Goal: Task Accomplishment & Management: Use online tool/utility

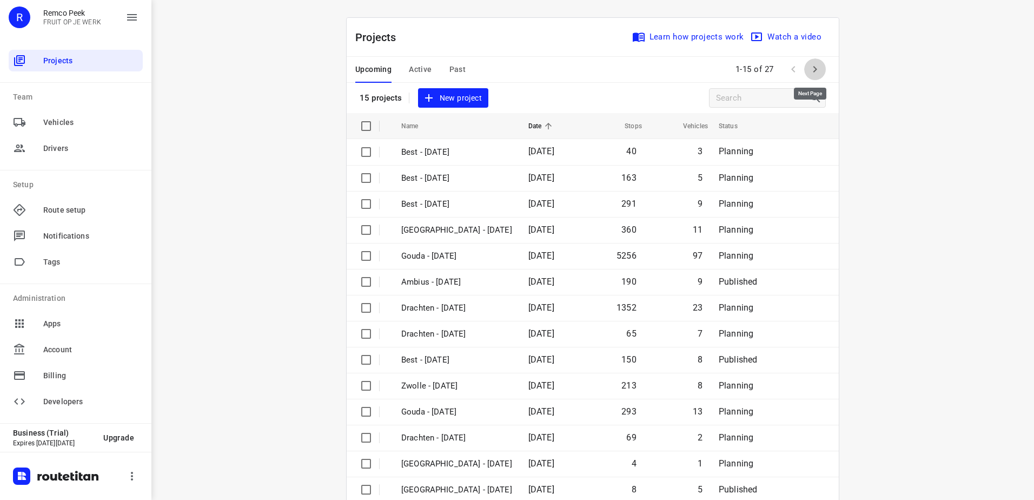
click at [811, 74] on icon "button" at bounding box center [815, 69] width 13 height 13
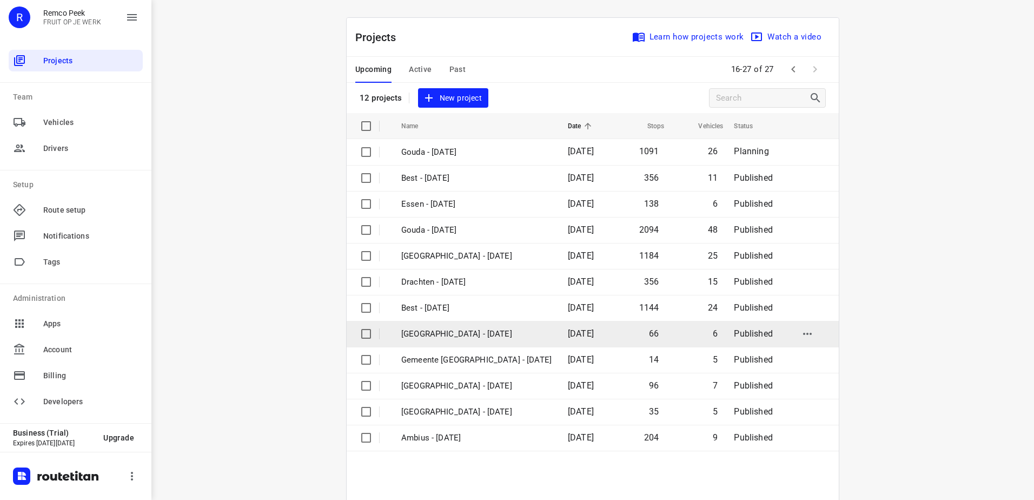
click at [450, 332] on p "[GEOGRAPHIC_DATA] - [DATE]" at bounding box center [476, 334] width 150 height 12
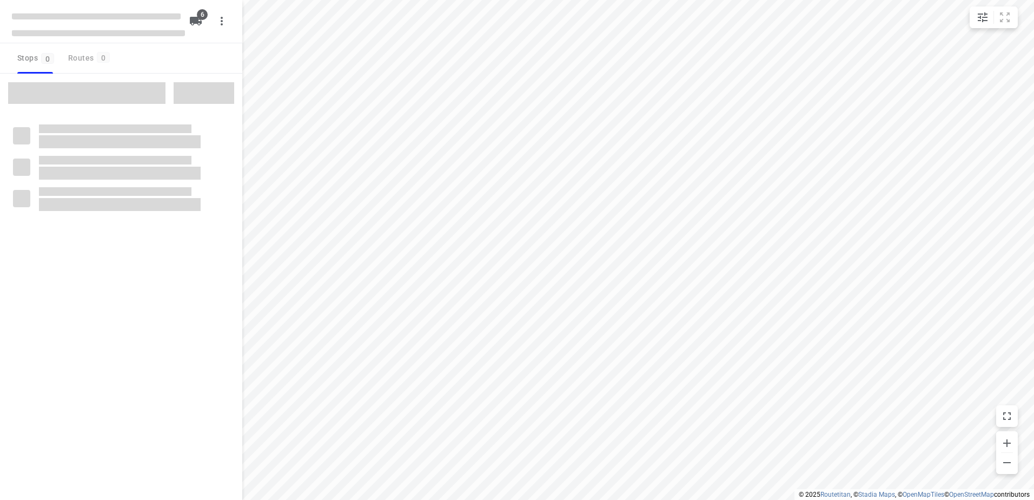
checkbox input "true"
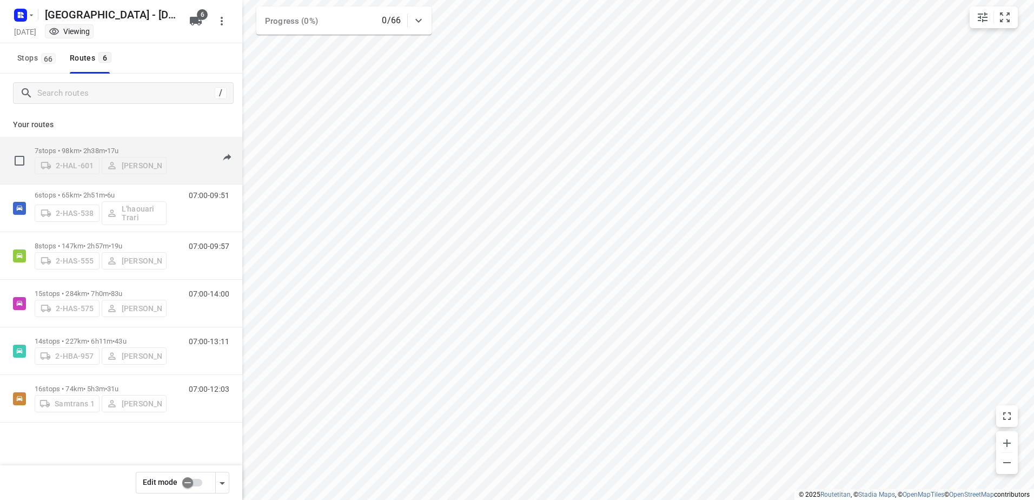
click at [109, 149] on p "7 stops • 98km • 2h38m • 17u" at bounding box center [101, 151] width 132 height 8
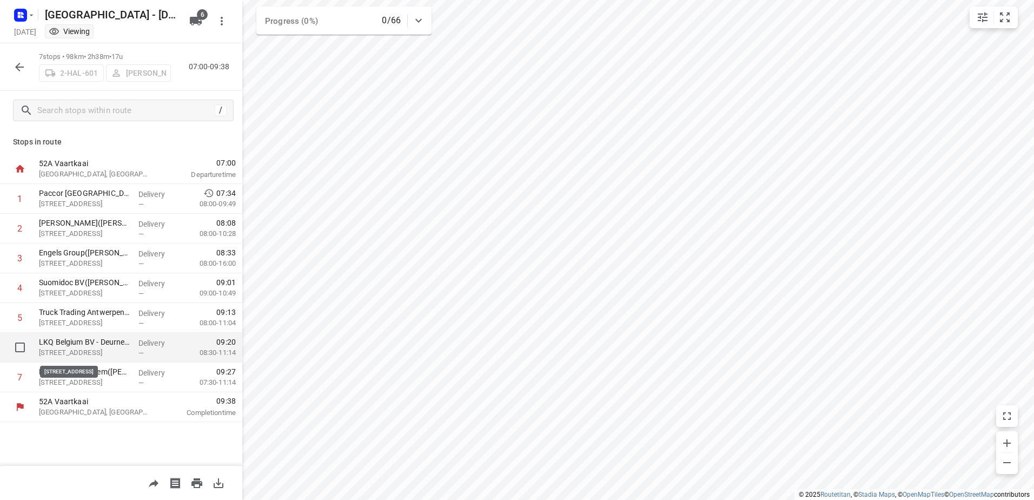
drag, startPoint x: 107, startPoint y: 373, endPoint x: 102, endPoint y: 347, distance: 25.8
click at [102, 347] on div "52A Vaartkaai [GEOGRAPHIC_DATA], [GEOGRAPHIC_DATA] 07:00 Departure time 1 Pacco…" at bounding box center [121, 288] width 242 height 268
click at [100, 442] on div "Stops in route 52A Vaartkaai [GEOGRAPHIC_DATA], [GEOGRAPHIC_DATA] 07:00 Departu…" at bounding box center [121, 297] width 242 height 335
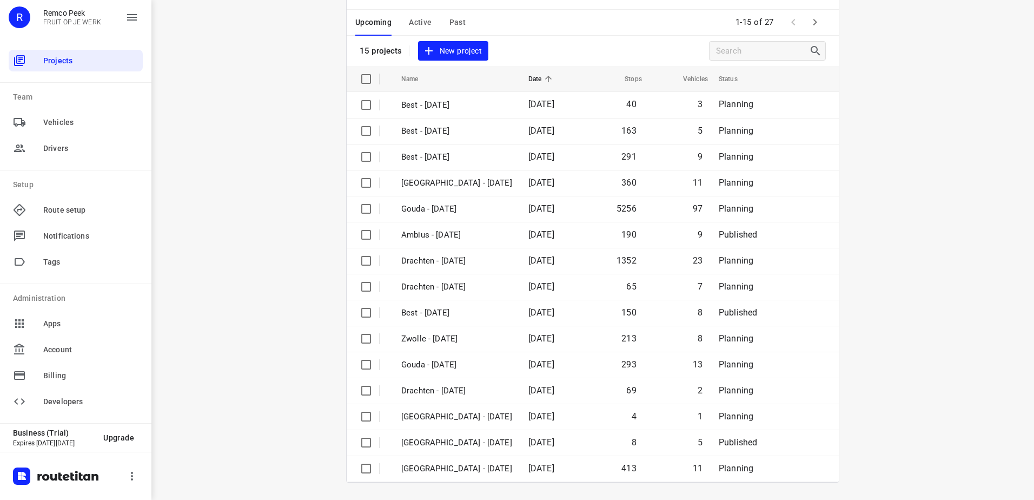
scroll to position [31, 0]
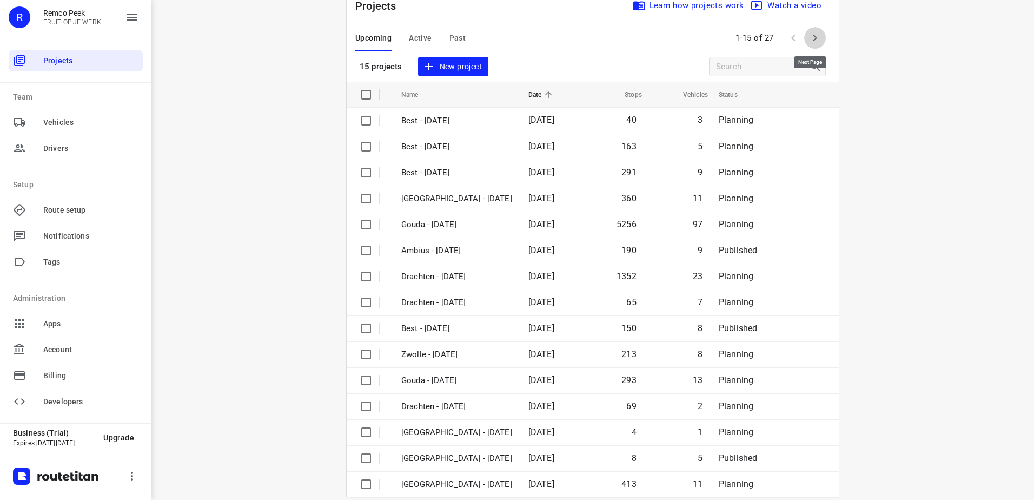
click at [817, 35] on icon "button" at bounding box center [815, 37] width 13 height 13
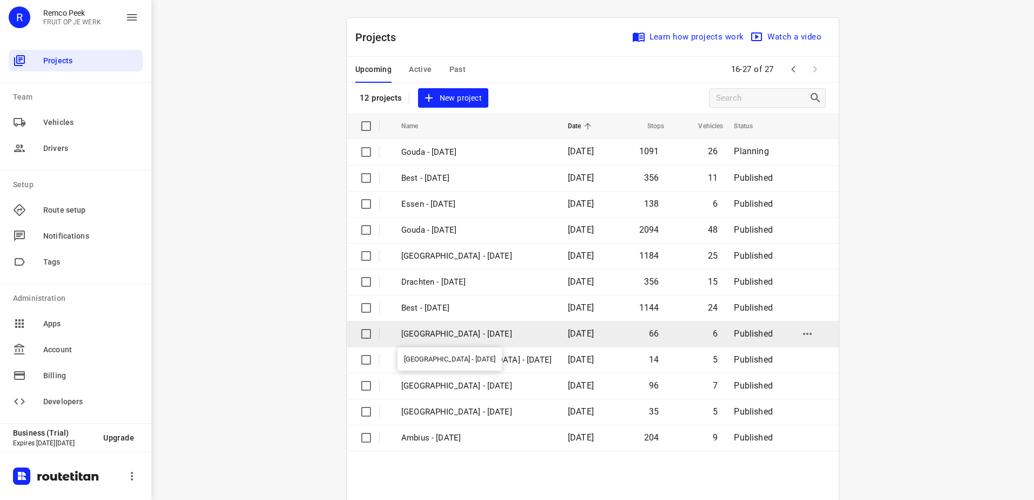
click at [449, 336] on p "[GEOGRAPHIC_DATA] - [DATE]" at bounding box center [476, 334] width 150 height 12
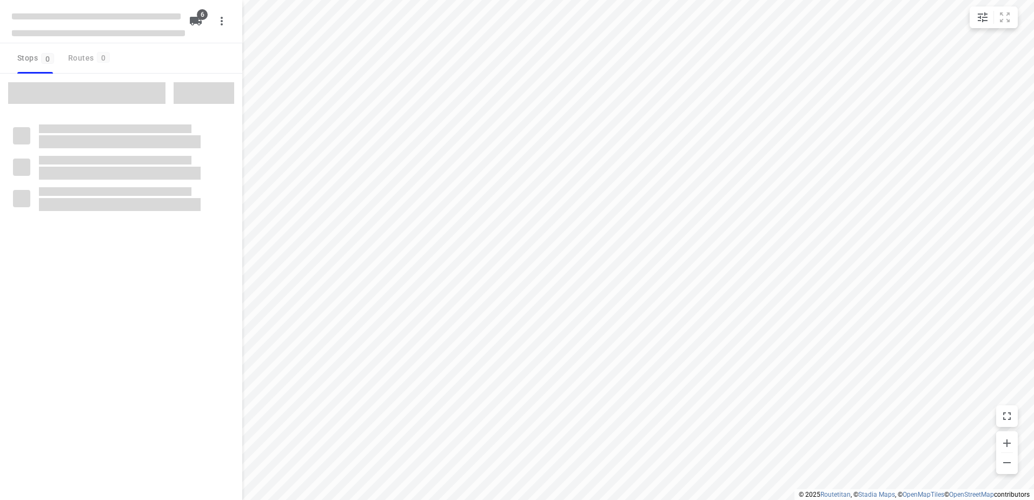
checkbox input "true"
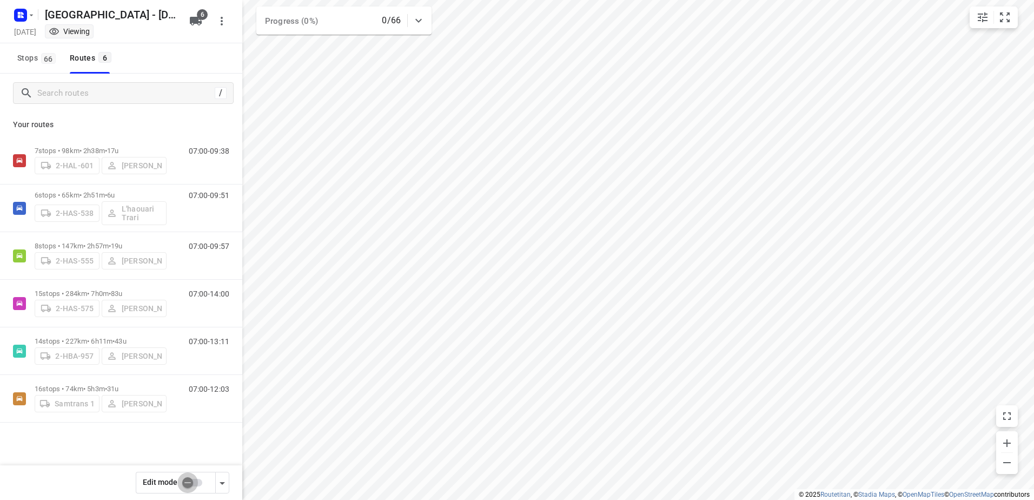
click at [190, 480] on input "checkbox" at bounding box center [188, 482] width 62 height 21
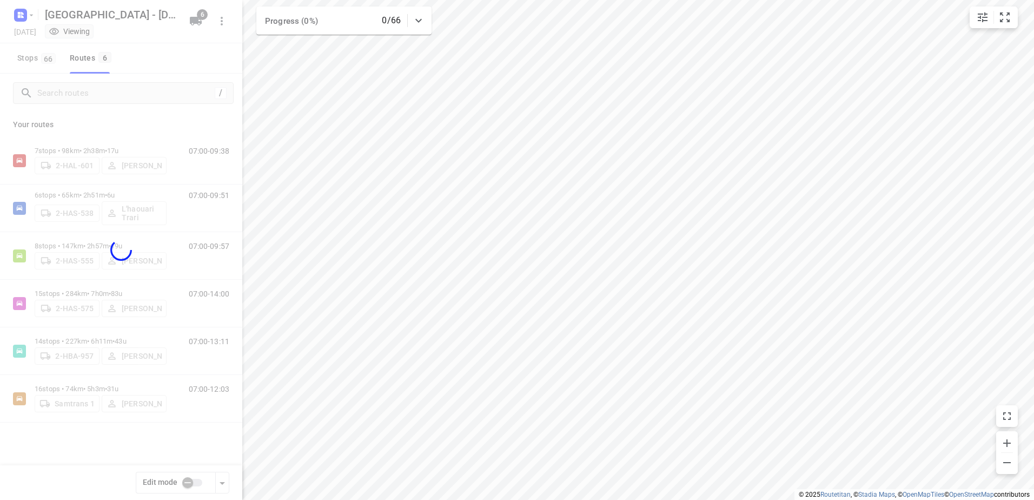
checkbox input "true"
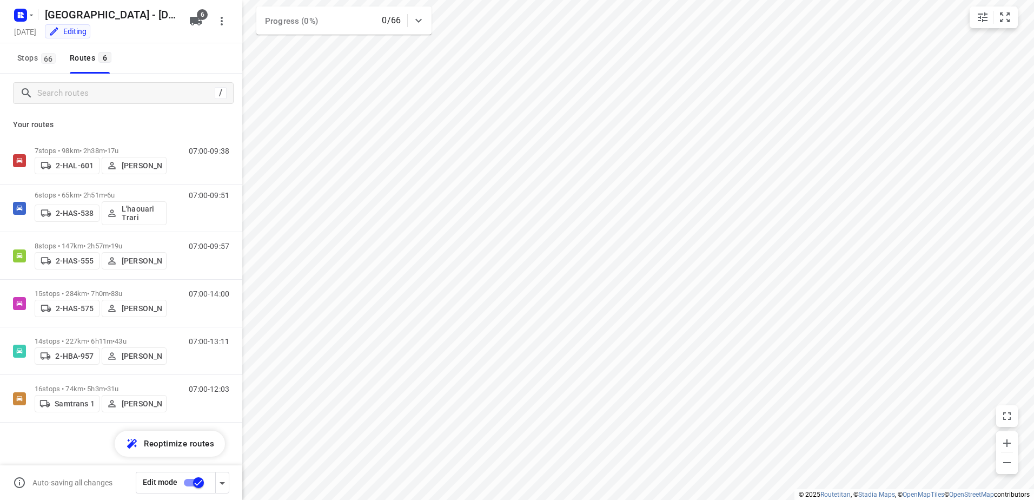
click at [74, 147] on p "7 stops • 98km • 2h38m • 17u" at bounding box center [101, 151] width 132 height 8
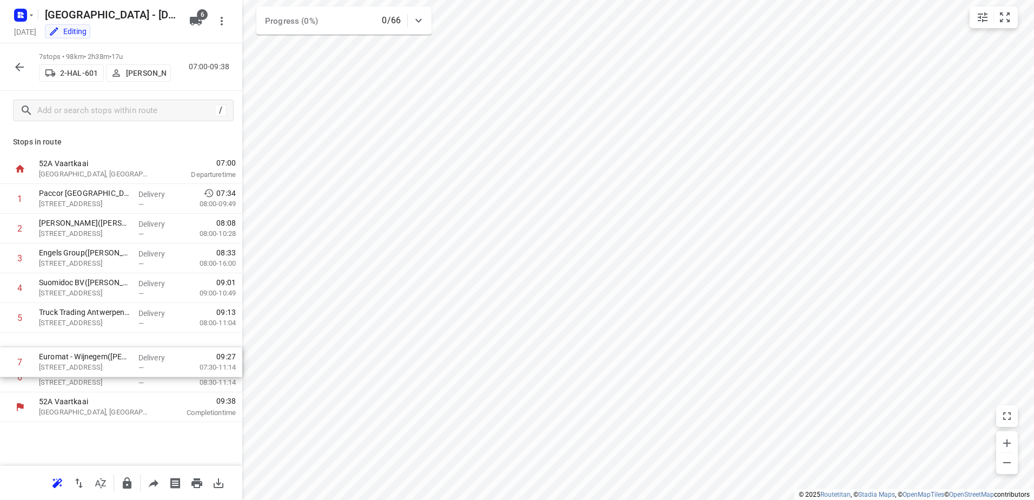
drag, startPoint x: 48, startPoint y: 375, endPoint x: 48, endPoint y: 355, distance: 20.0
click at [48, 355] on div "1 Paccor Belgium NV - Steenweg op Turnhout(Natasja Proost) Steenweg op Turnhout…" at bounding box center [121, 288] width 242 height 208
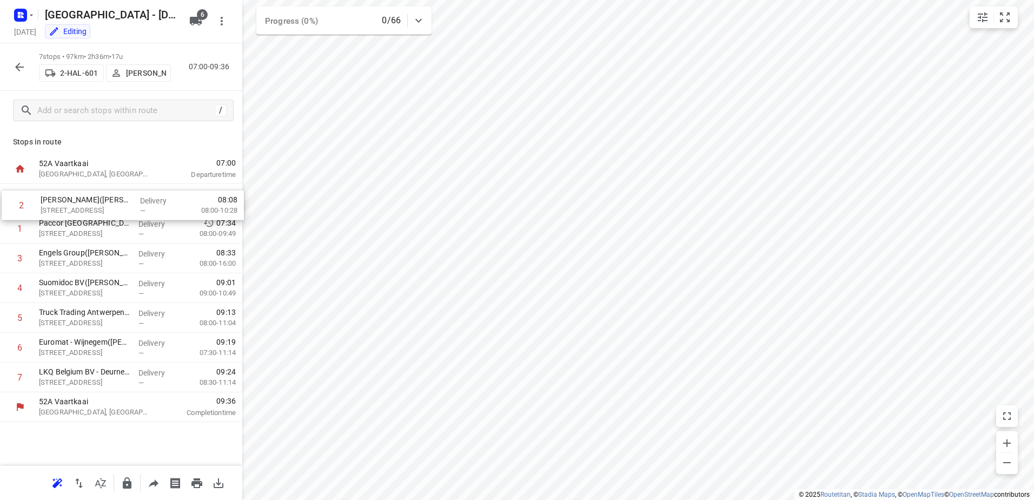
drag, startPoint x: 75, startPoint y: 227, endPoint x: 77, endPoint y: 201, distance: 26.0
click at [77, 201] on div "1 Paccor Belgium NV - Steenweg op Turnhout(Natasja Proost) Steenweg op Turnhout…" at bounding box center [121, 288] width 242 height 208
click at [30, 69] on button "button" at bounding box center [20, 67] width 22 height 22
